Goal: Navigation & Orientation: Find specific page/section

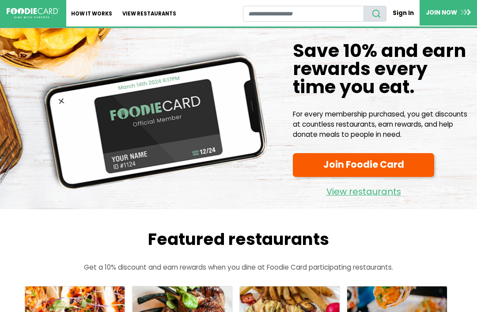
click at [359, 193] on link "View restaurants" at bounding box center [363, 189] width 141 height 19
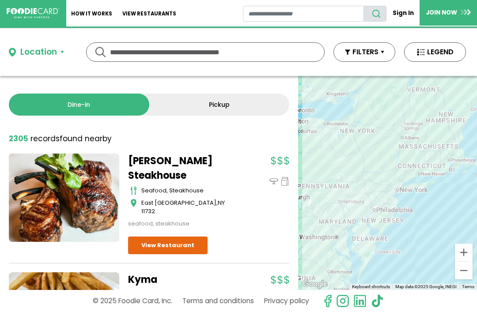
click at [63, 53] on button "Location" at bounding box center [36, 52] width 55 height 13
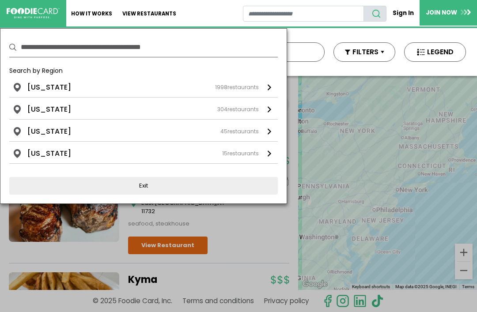
click at [77, 88] on div "New York 1998 restaurants" at bounding box center [142, 87] width 231 height 11
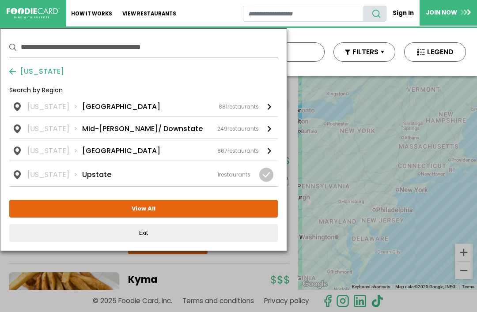
click at [246, 108] on div "881 restaurants" at bounding box center [239, 107] width 40 height 8
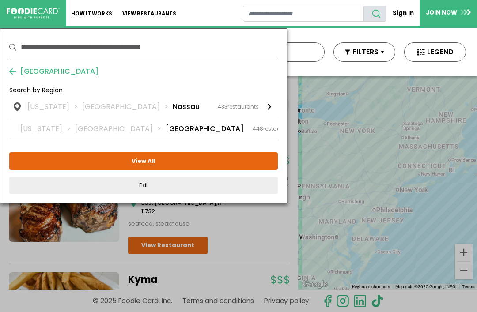
click at [210, 194] on button "Exit" at bounding box center [143, 186] width 268 height 18
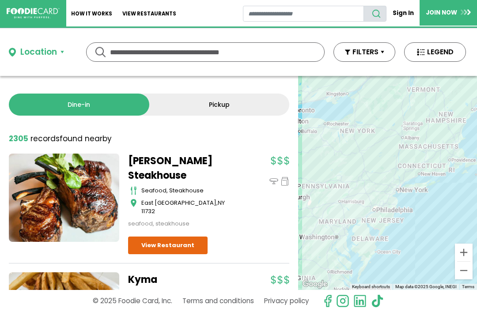
click at [69, 52] on div "Location" at bounding box center [47, 52] width 77 height 13
click at [61, 58] on button "Location" at bounding box center [36, 52] width 55 height 13
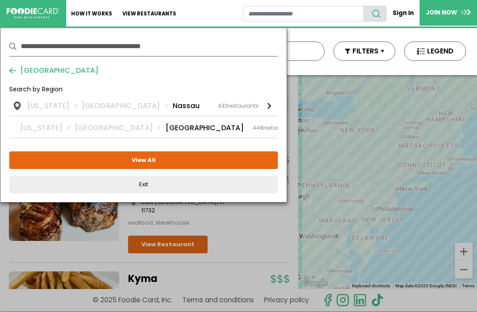
scroll to position [0, 0]
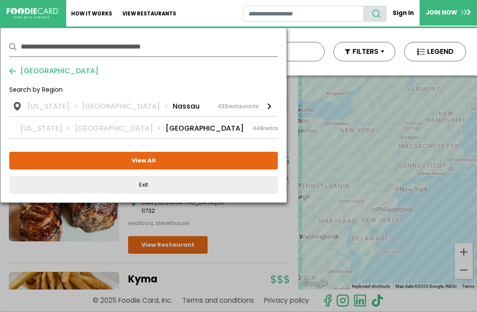
click at [169, 161] on button "View All" at bounding box center [143, 161] width 268 height 18
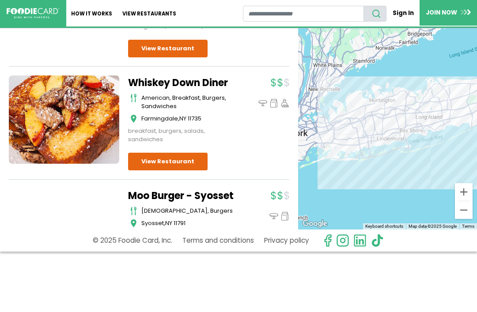
scroll to position [4756, 0]
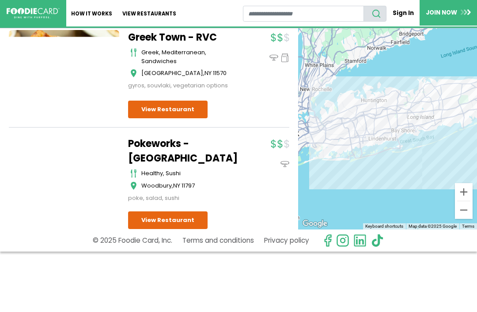
scroll to position [16377, 0]
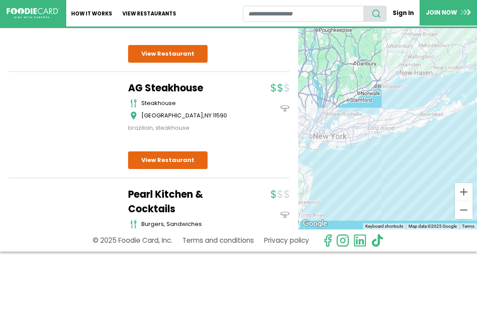
scroll to position [26355, 0]
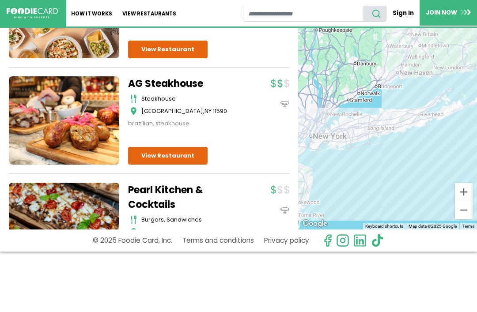
click at [320, 309] on body "Skip Navigation Skip to Login Skip to Footer Home How It Works View restaurants" at bounding box center [238, 156] width 477 height 312
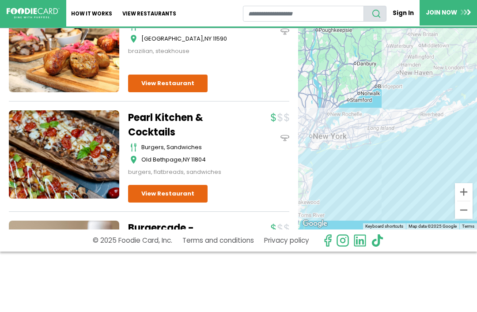
scroll to position [26446, 0]
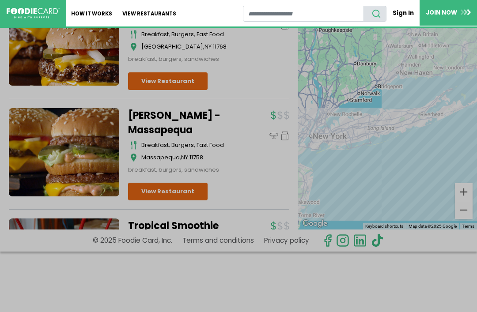
scroll to position [28559, 0]
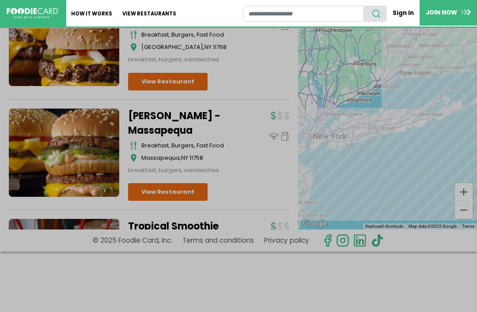
click at [242, 224] on div at bounding box center [238, 156] width 477 height 312
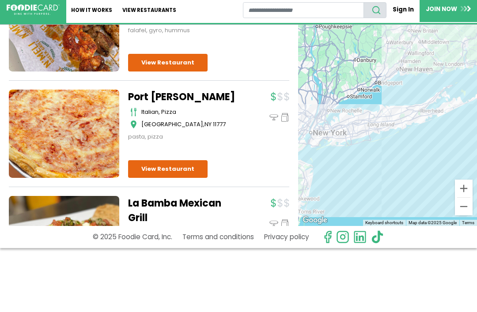
scroll to position [47505, 0]
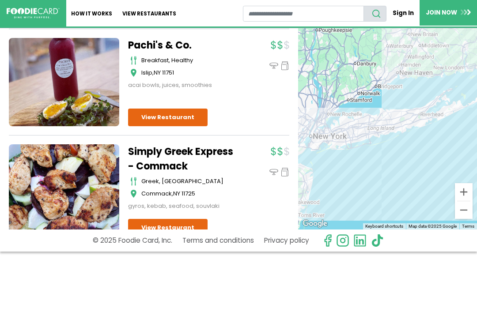
click at [245, 244] on link "Terms and conditions" at bounding box center [218, 240] width 72 height 15
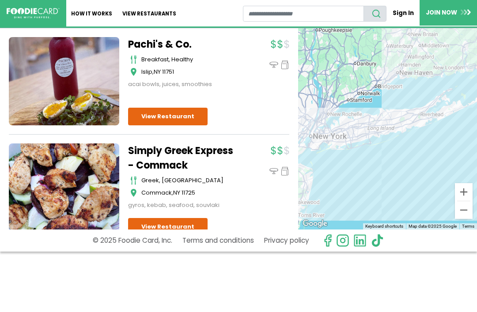
click at [245, 244] on link "Terms and conditions" at bounding box center [218, 240] width 72 height 15
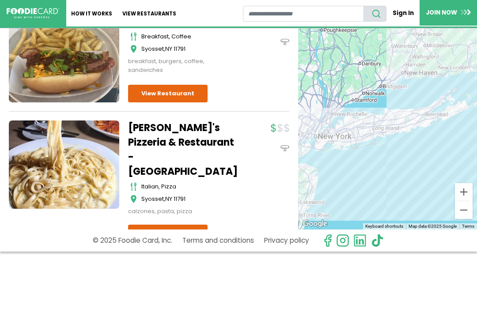
scroll to position [53367, 0]
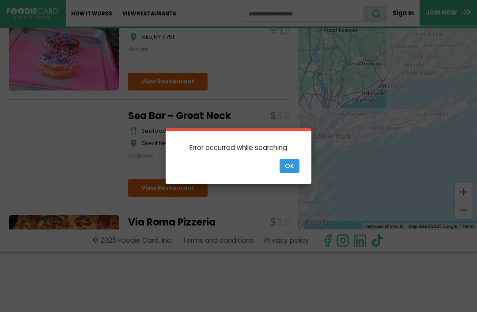
scroll to position [59254, 0]
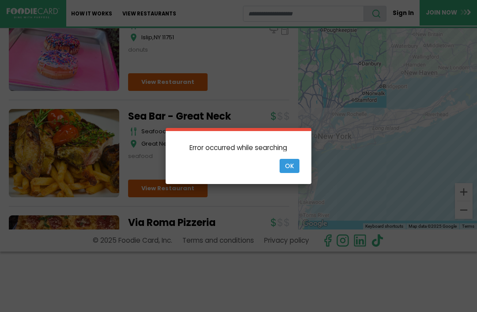
click at [292, 169] on button "Ok" at bounding box center [289, 166] width 20 height 14
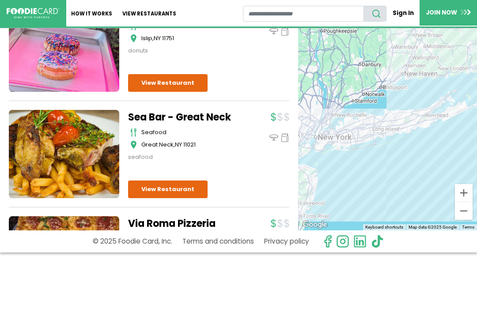
scroll to position [55, 0]
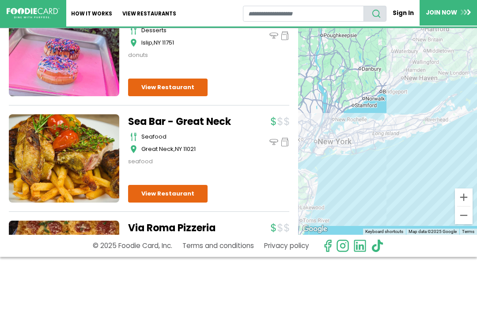
click at [385, 307] on body "Skip Navigation Skip to Login Skip to Footer Home How It Works View restaurants" at bounding box center [238, 156] width 477 height 312
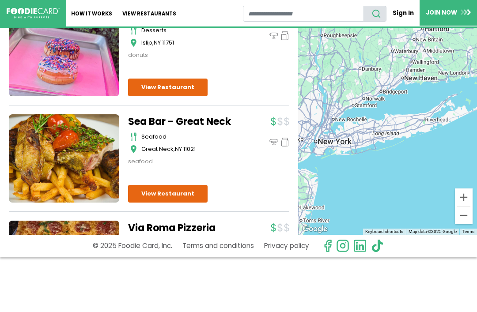
scroll to position [0, 0]
